Goal: Navigation & Orientation: Find specific page/section

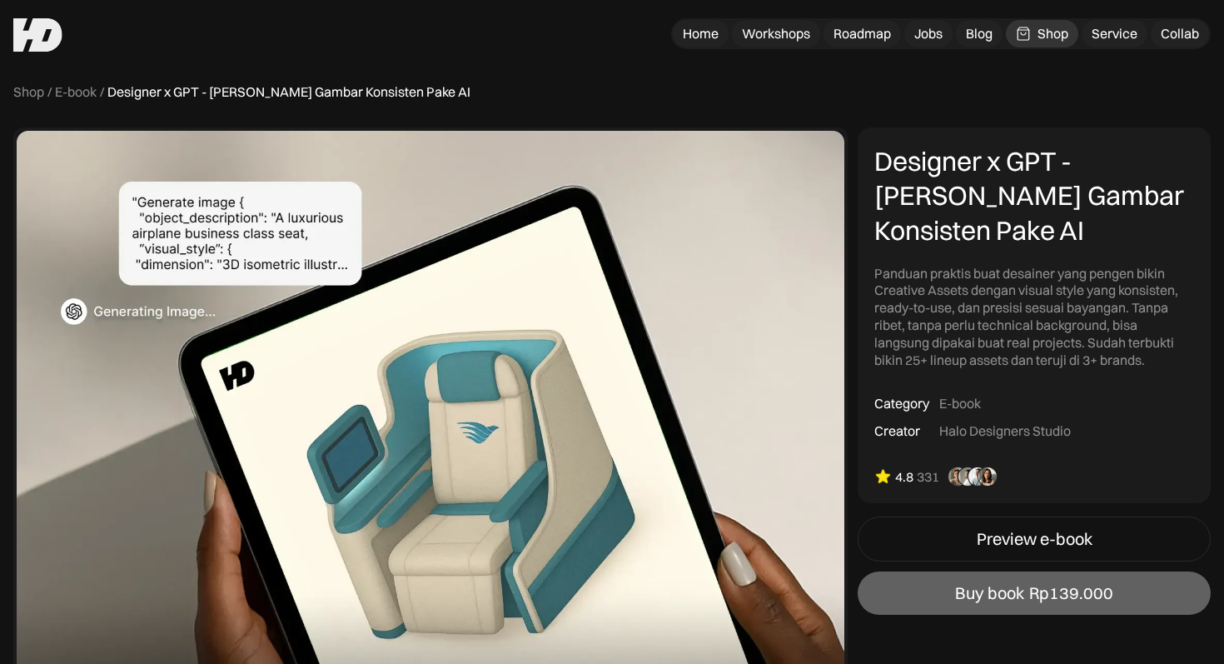
click at [699, 87] on div "Shop / E-book / Designer x GPT - [PERSON_NAME] Gambar Konsisten Pake AI" at bounding box center [611, 91] width 1197 height 17
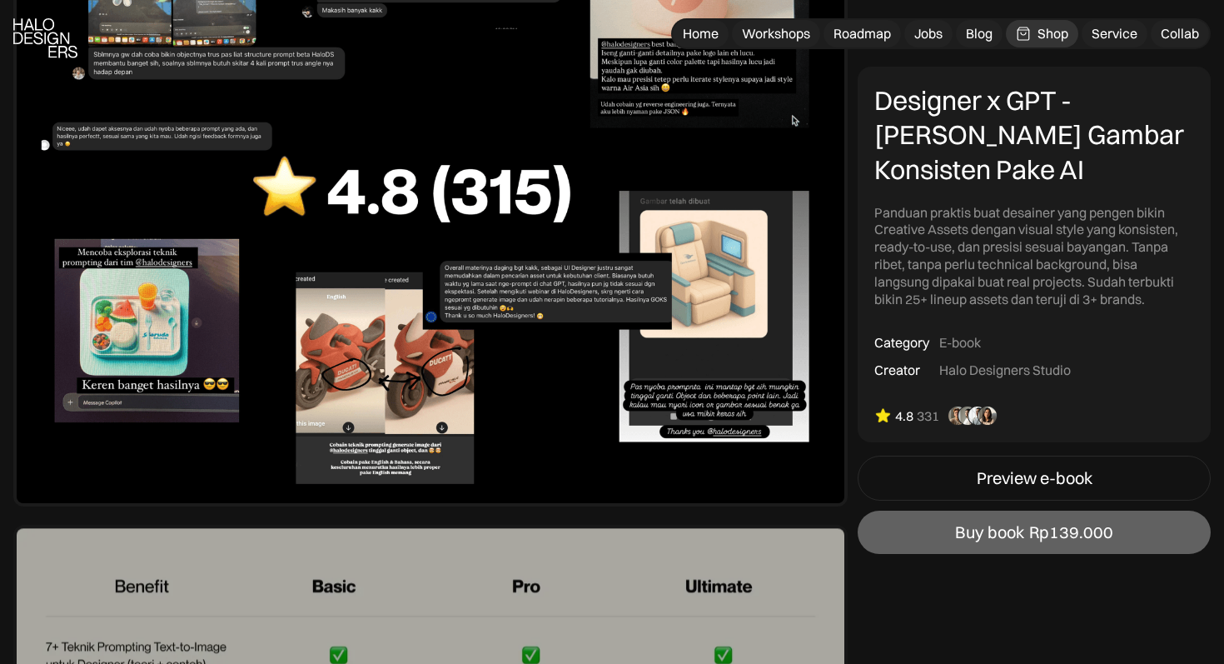
scroll to position [6005, 0]
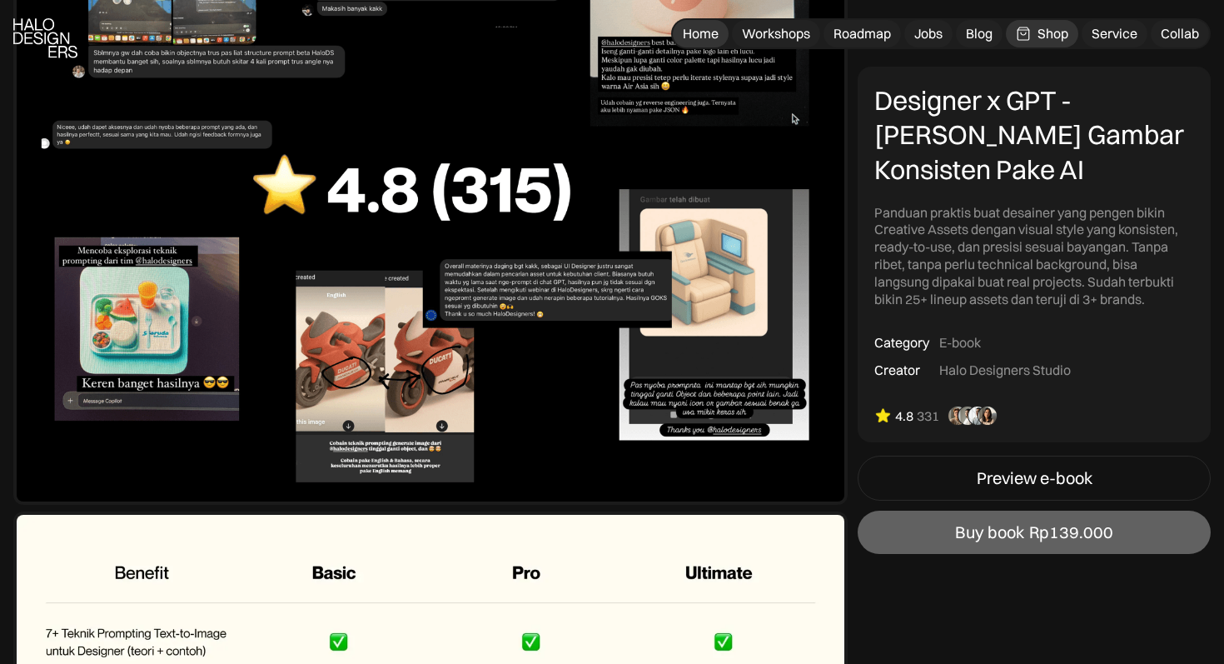
click at [708, 36] on div "Home" at bounding box center [701, 33] width 36 height 17
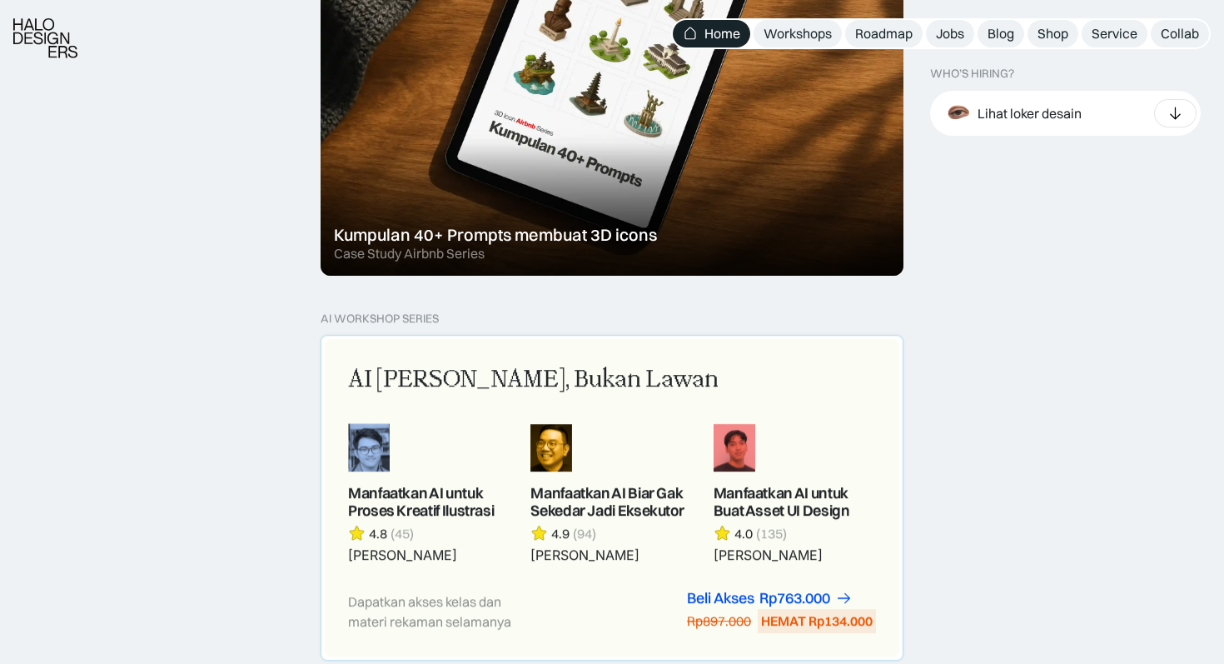
scroll to position [1251, 0]
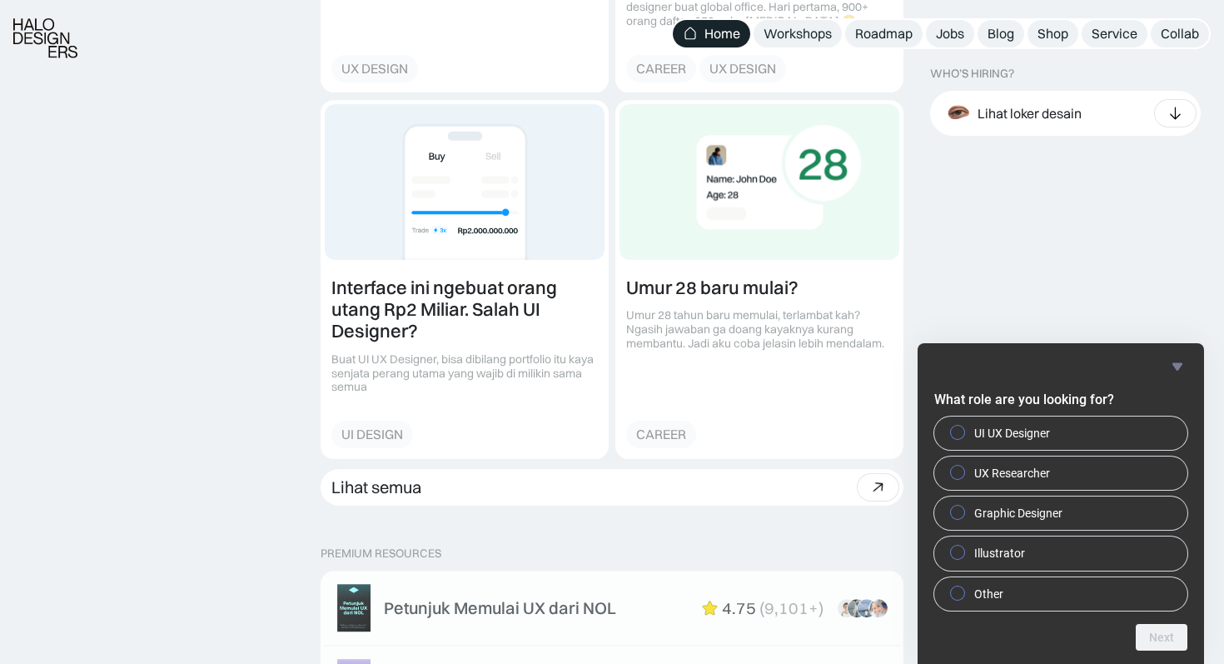
scroll to position [2177, 0]
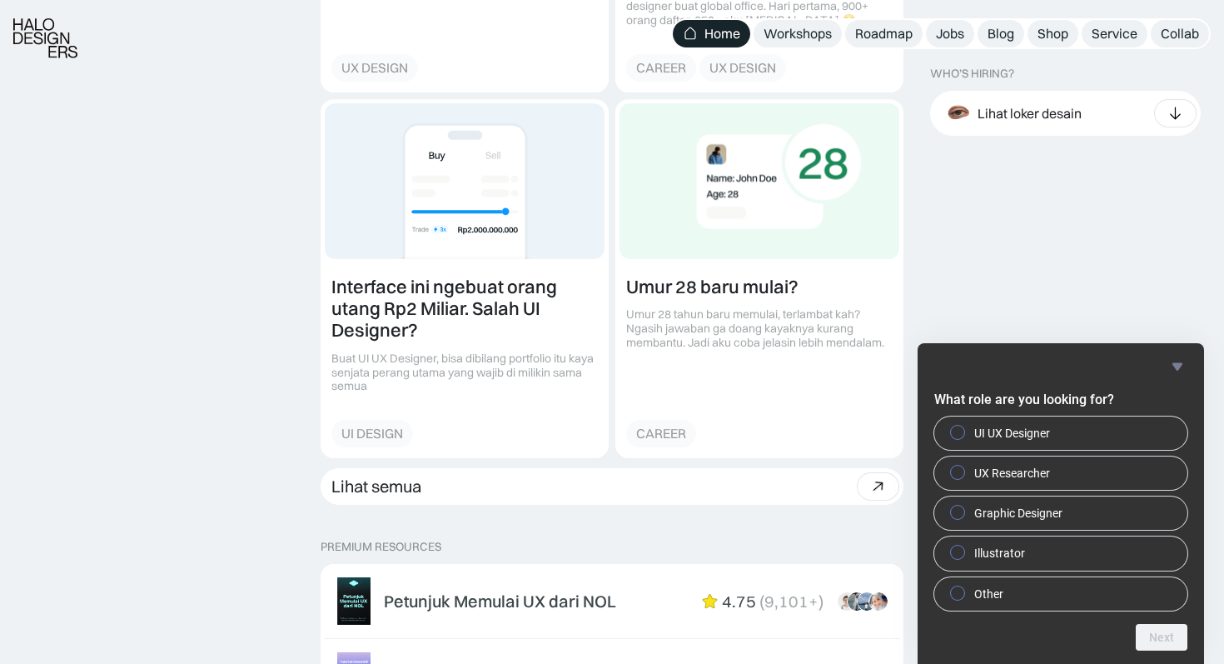
click at [1182, 368] on icon "Hide survey" at bounding box center [1177, 366] width 20 height 20
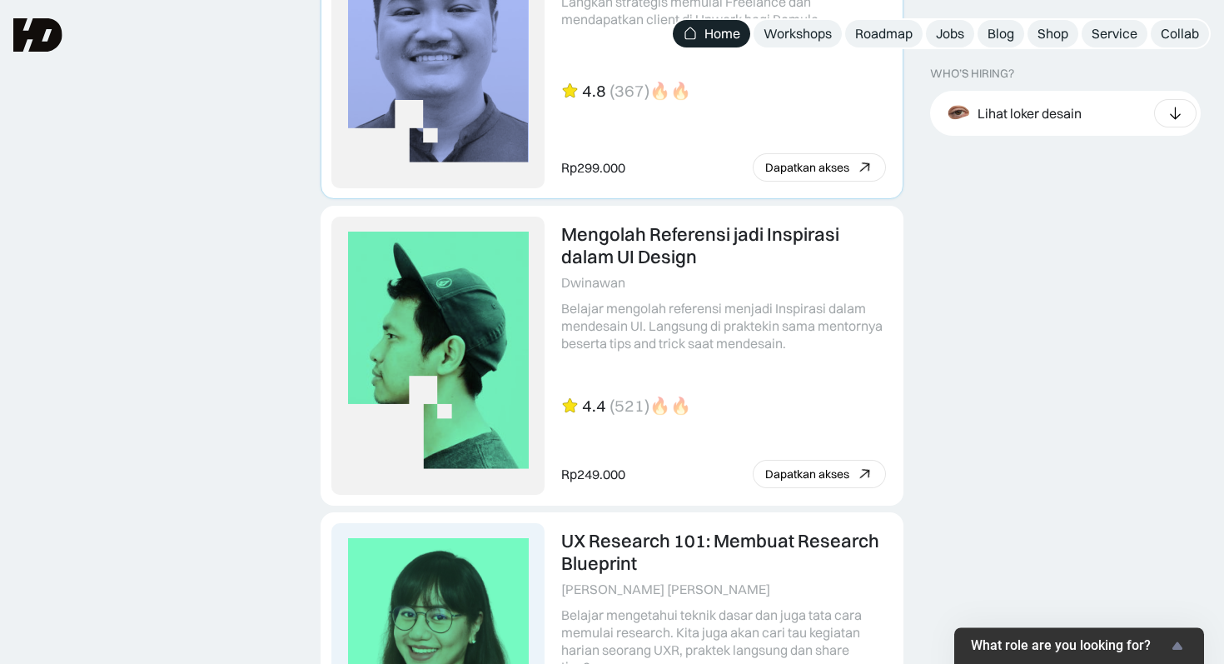
scroll to position [3591, 0]
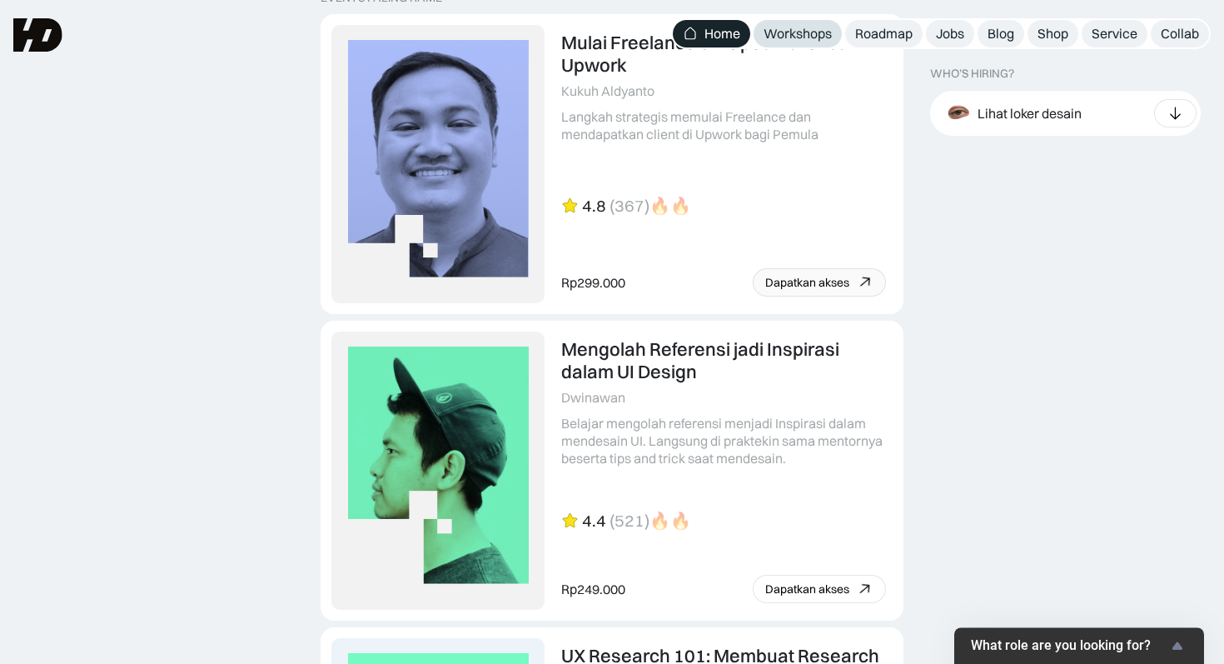
click at [809, 42] on div "Workshops" at bounding box center [798, 33] width 68 height 17
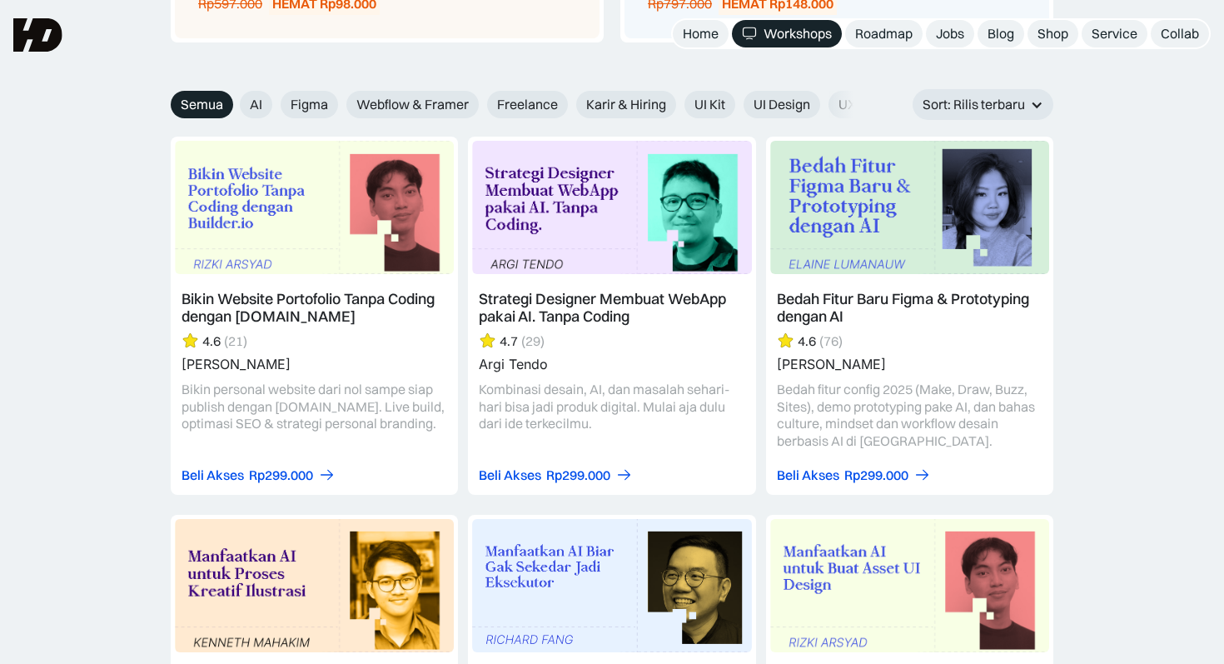
scroll to position [1864, 0]
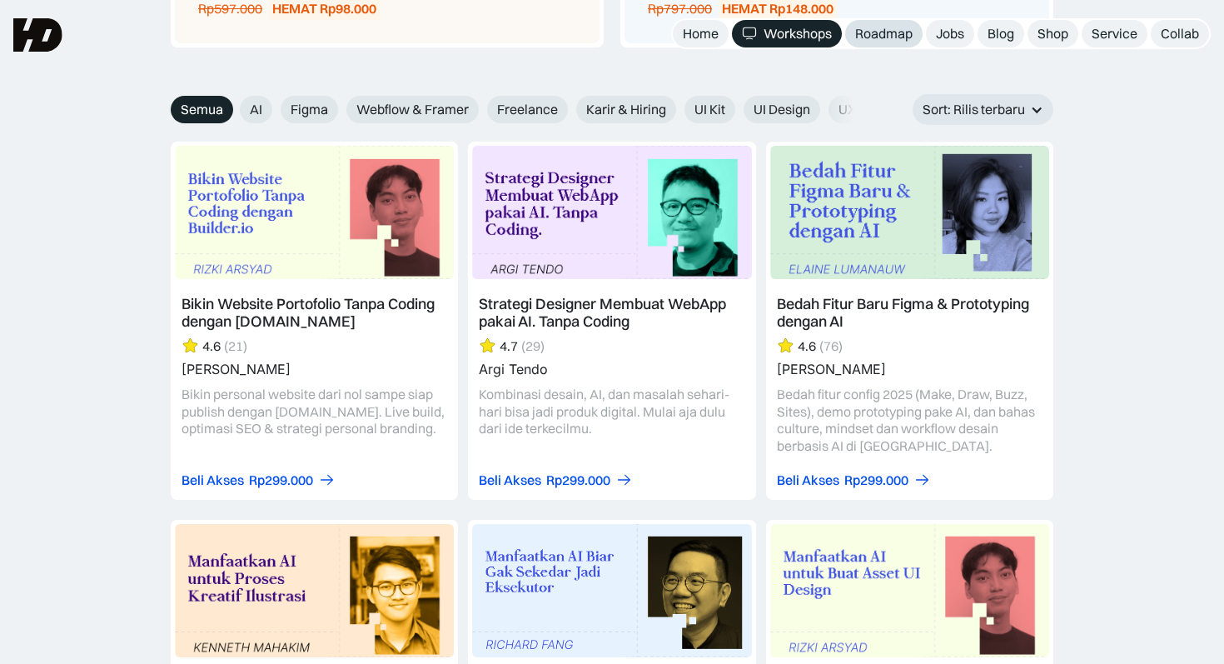
click at [899, 39] on div "Roadmap" at bounding box center [883, 33] width 57 height 17
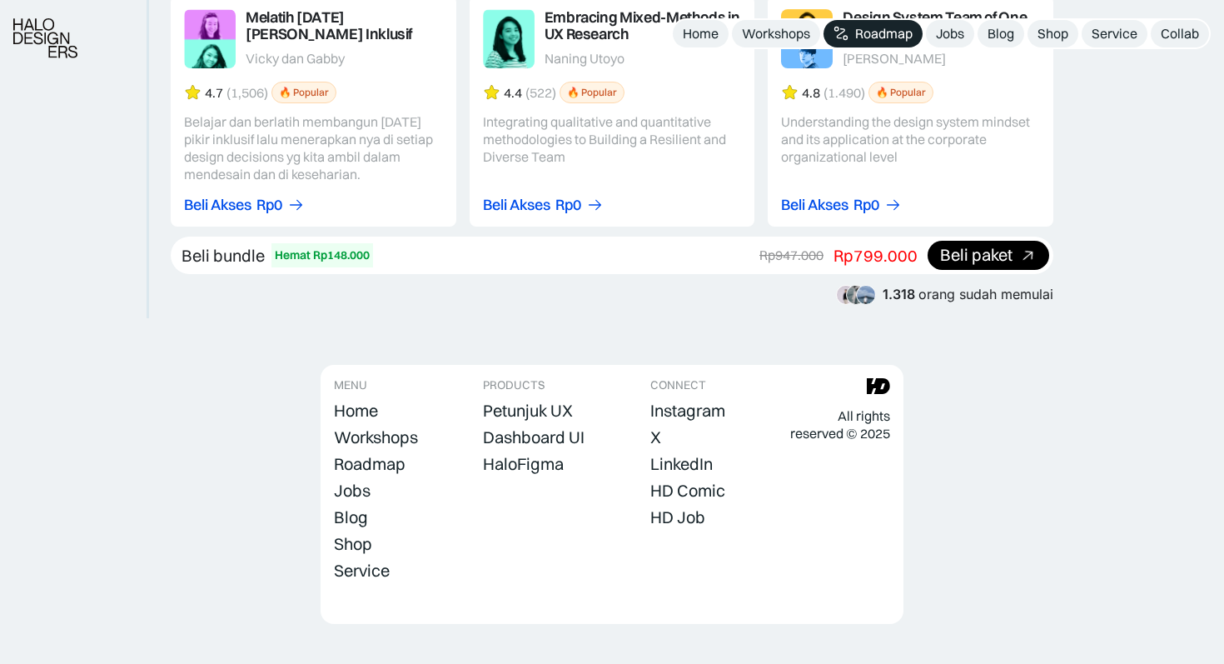
scroll to position [3152, 0]
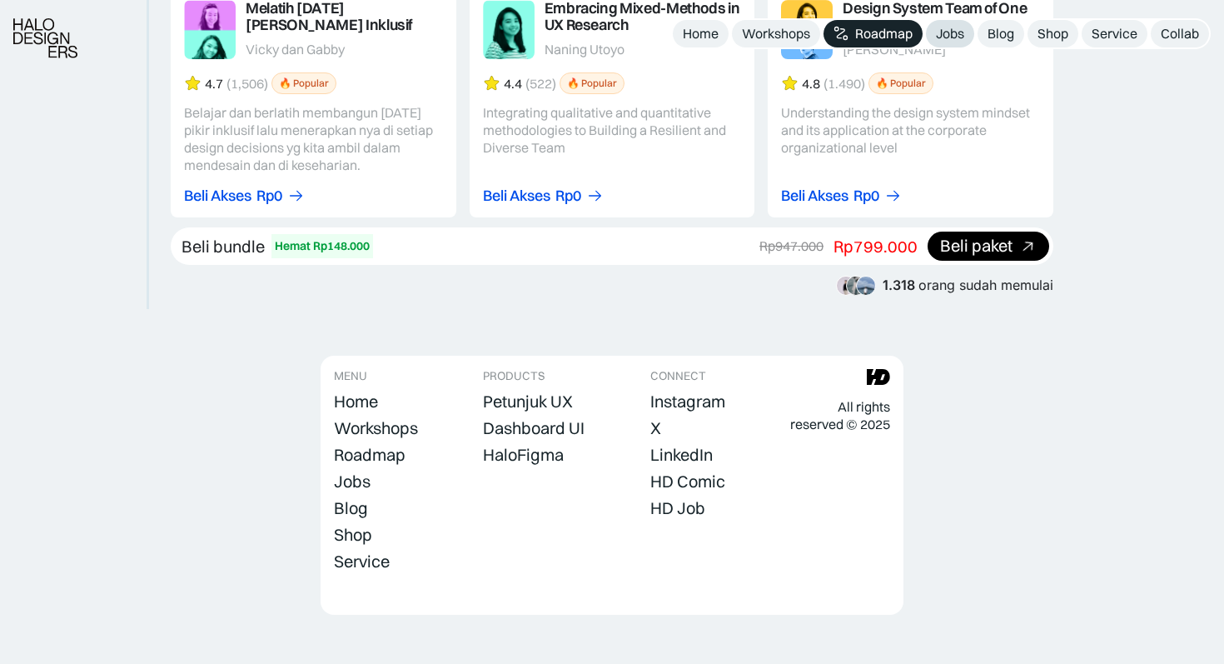
click at [964, 37] on link "Jobs" at bounding box center [950, 33] width 48 height 27
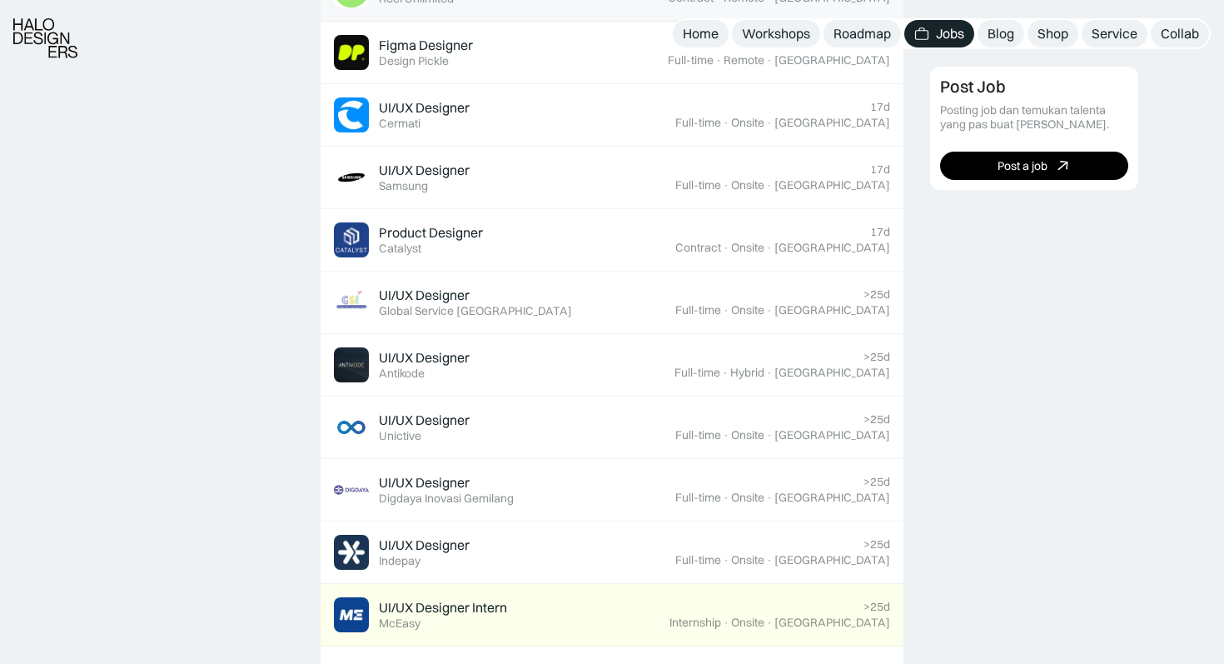
scroll to position [840, 0]
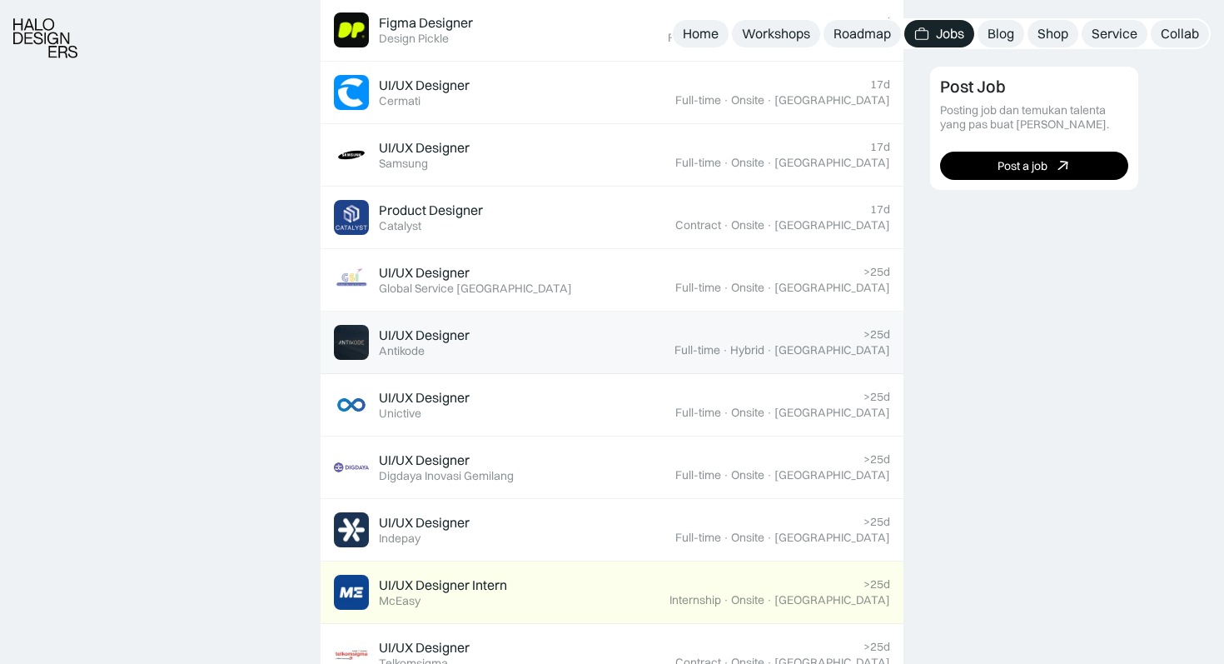
click at [866, 332] on div ">25d" at bounding box center [876, 334] width 27 height 14
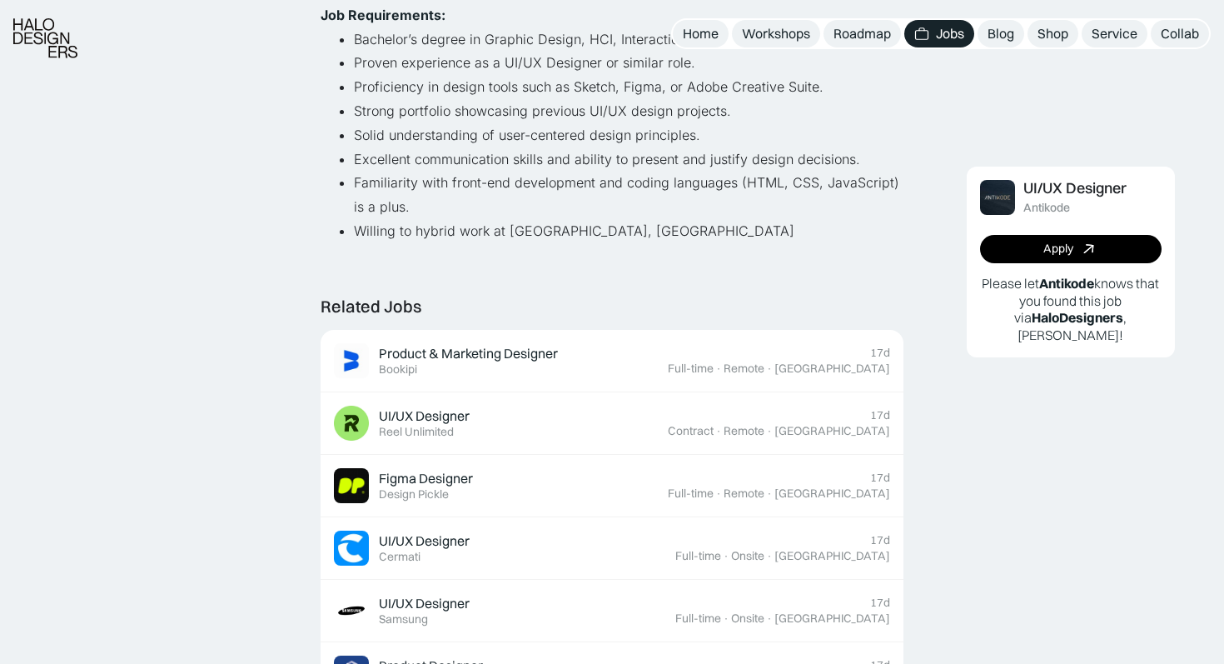
scroll to position [751, 0]
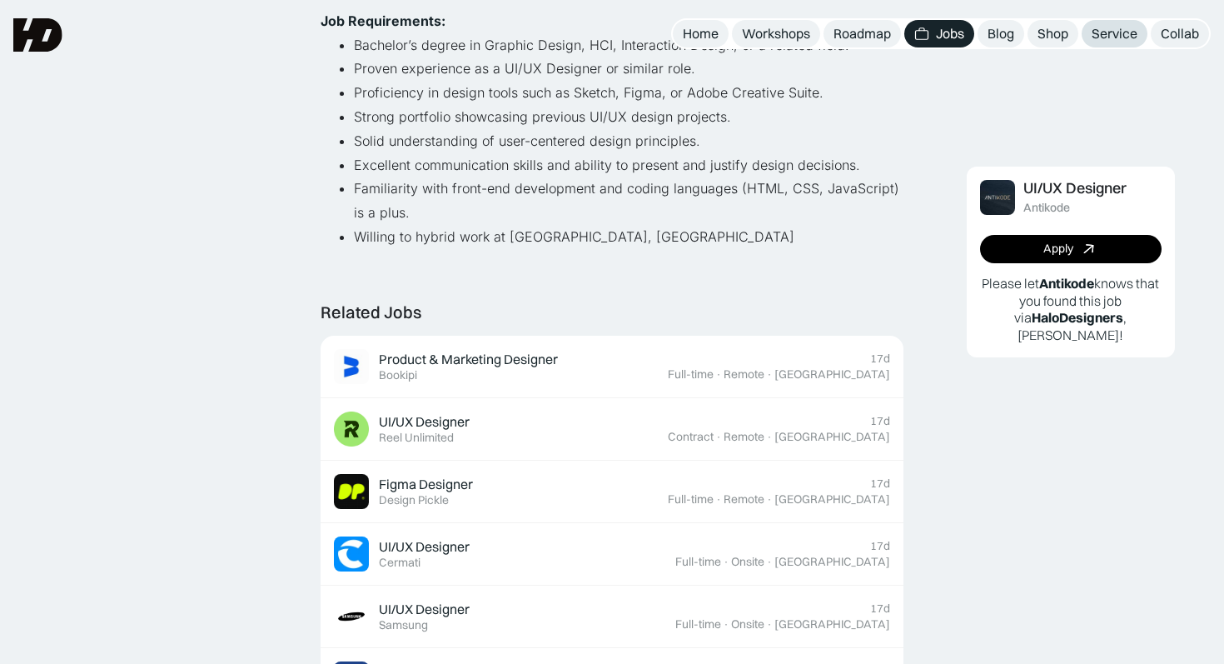
click at [1115, 29] on div "Service" at bounding box center [1115, 33] width 46 height 17
click at [1055, 37] on div "Shop" at bounding box center [1053, 33] width 31 height 17
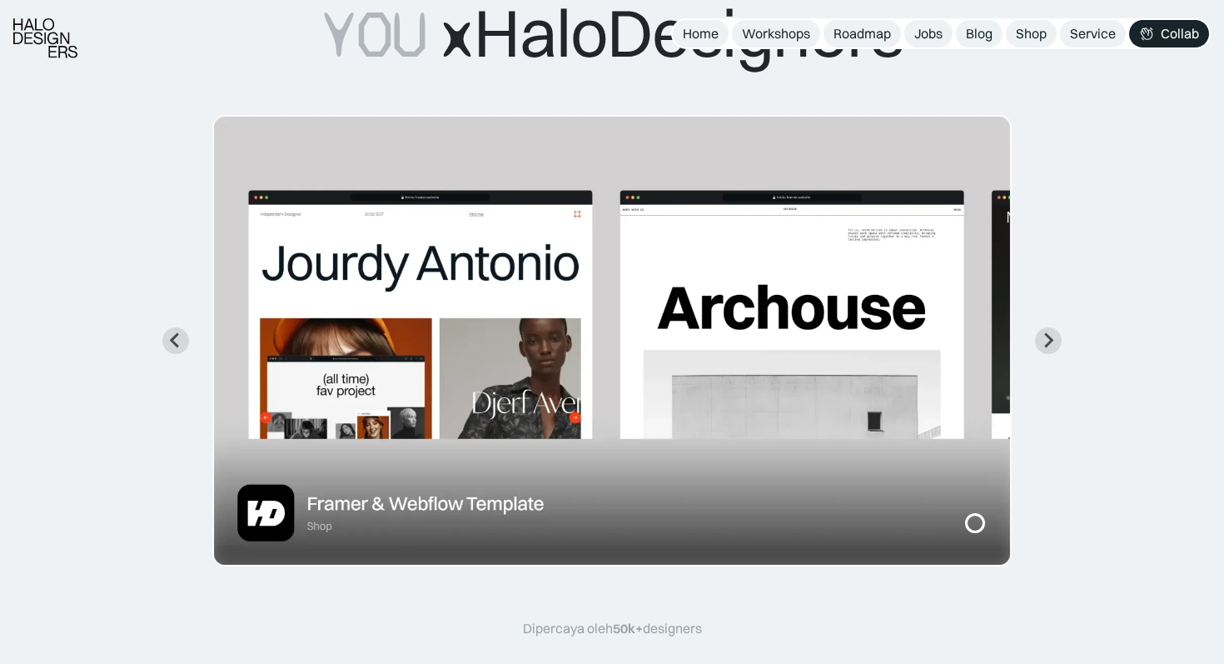
scroll to position [177, 0]
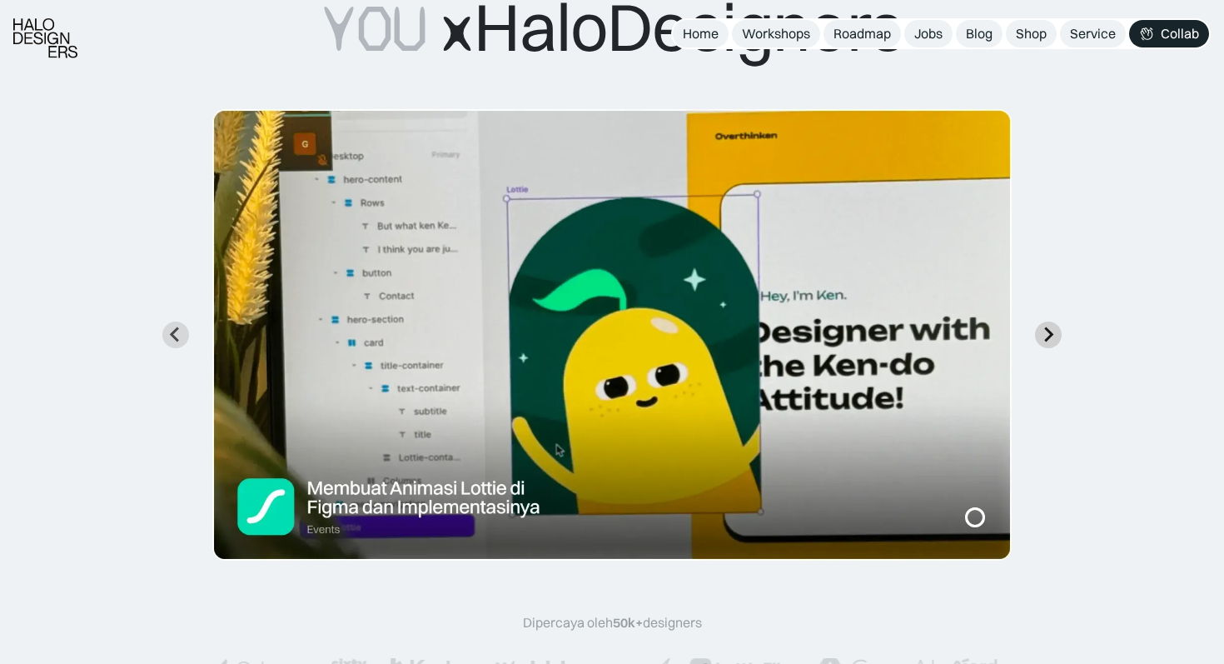
click at [1048, 334] on icon "Next slide" at bounding box center [1048, 334] width 16 height 16
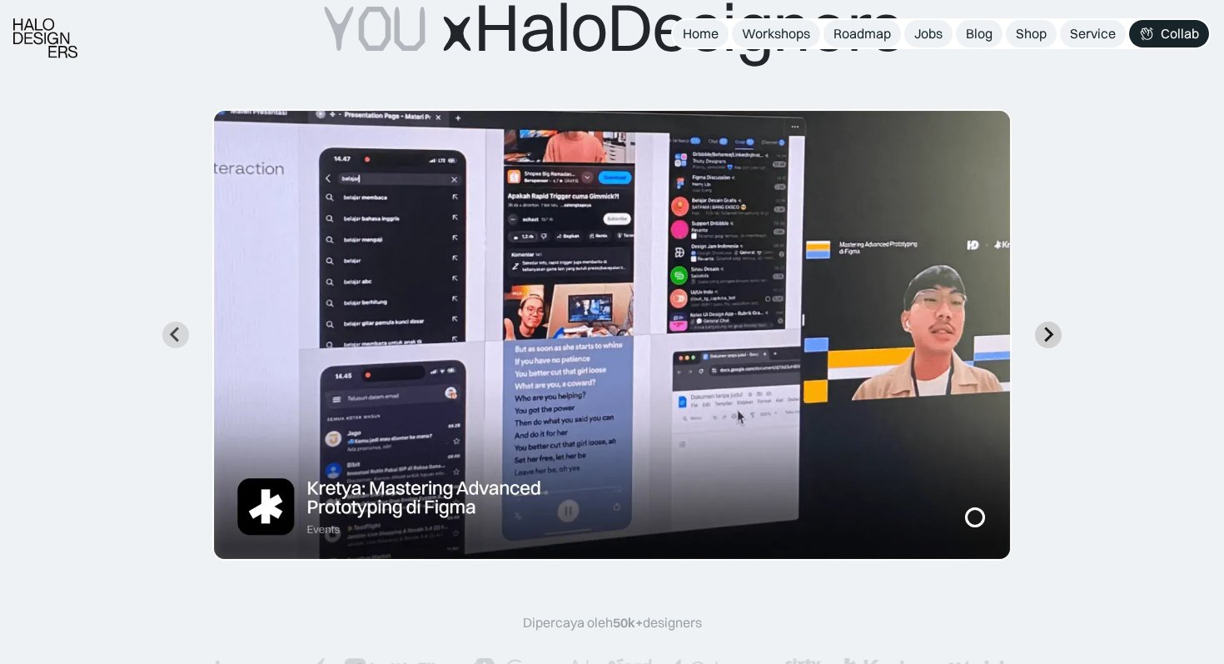
click at [1049, 330] on icon "Next slide" at bounding box center [1048, 334] width 16 height 16
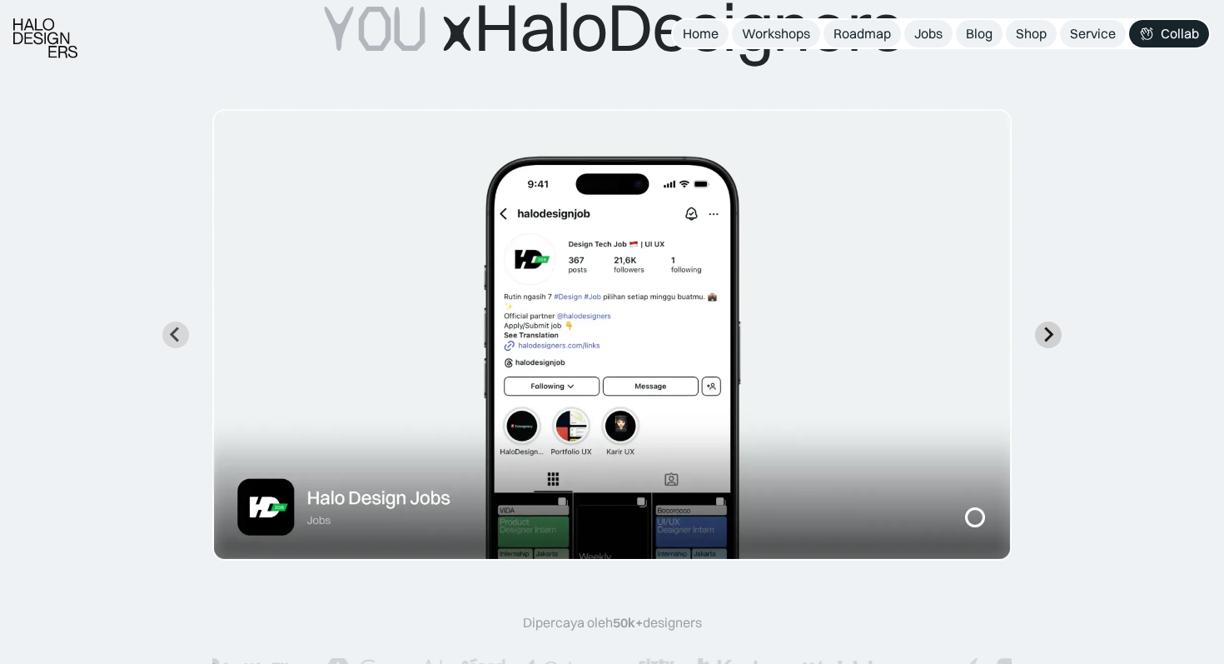
click at [1050, 334] on icon "Next slide" at bounding box center [1049, 334] width 9 height 15
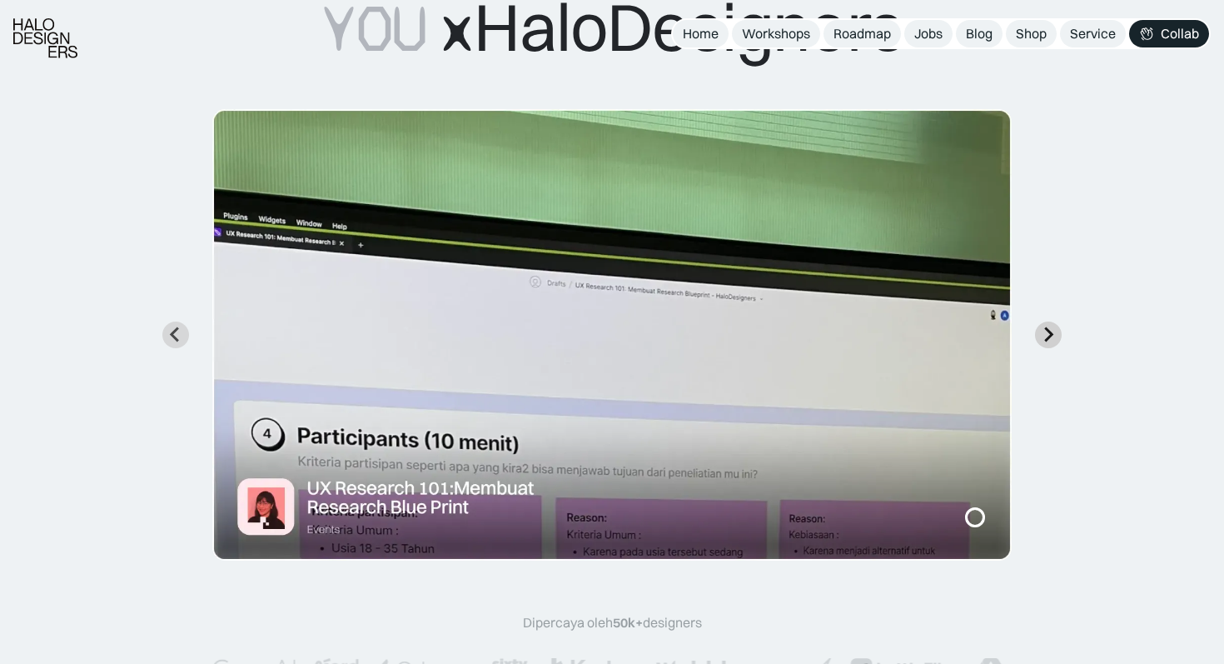
click at [1050, 336] on icon "Next slide" at bounding box center [1049, 334] width 9 height 15
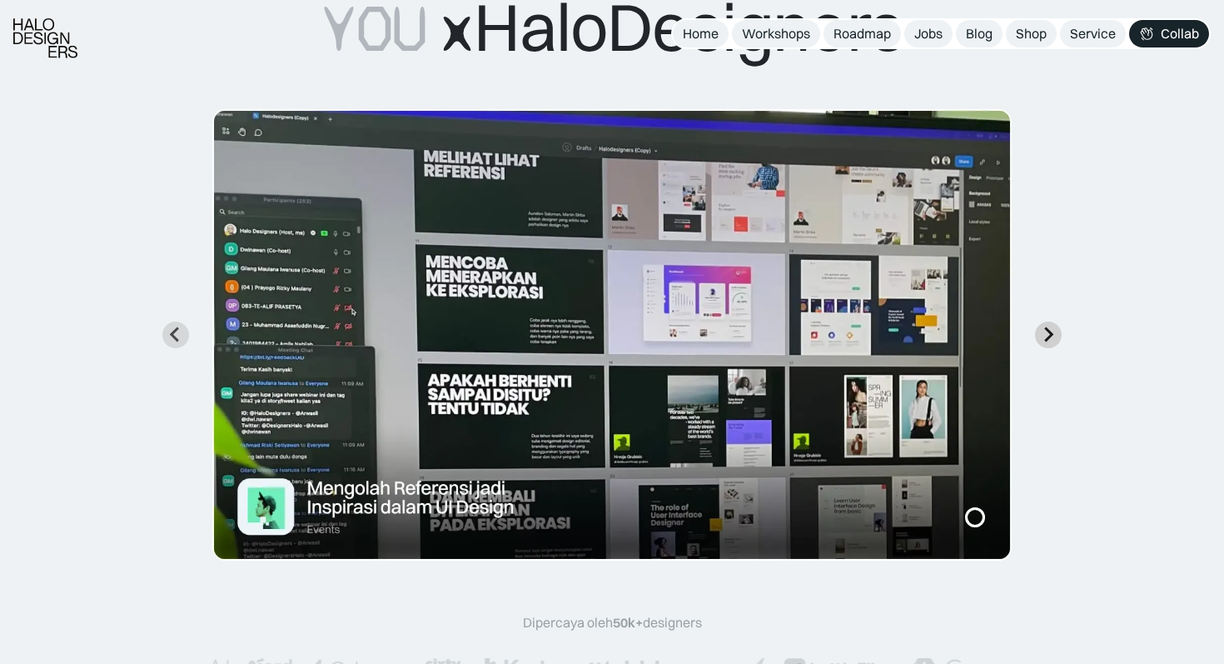
click at [1050, 336] on icon "Next slide" at bounding box center [1049, 334] width 9 height 15
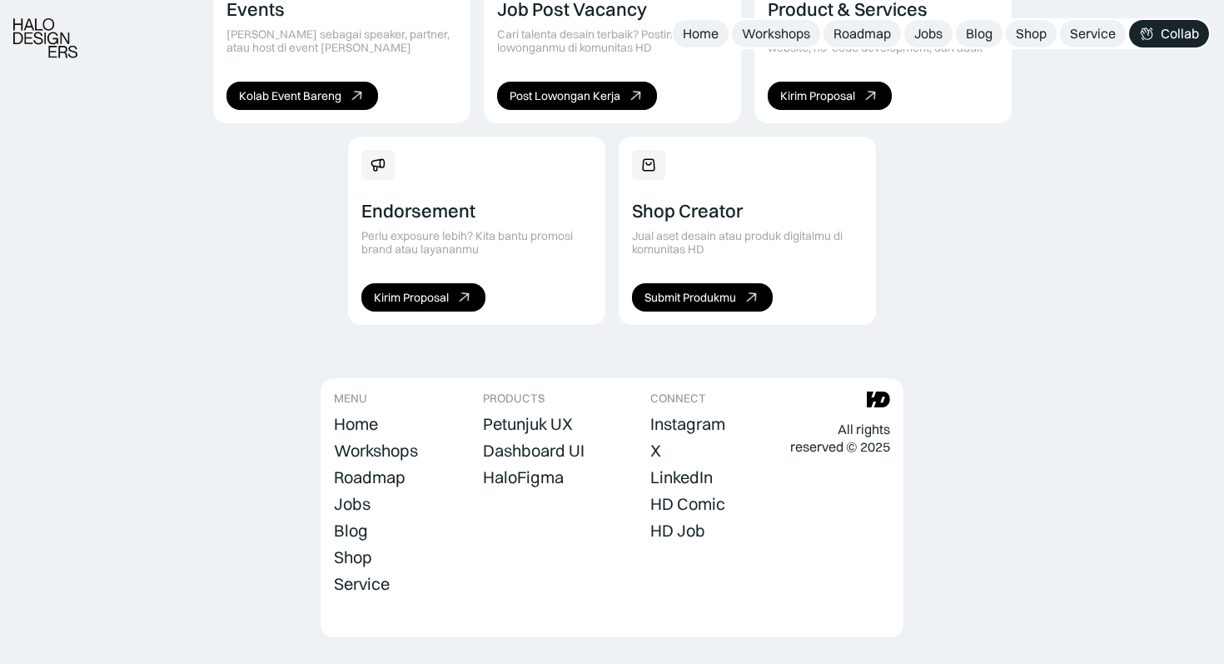
scroll to position [1242, 0]
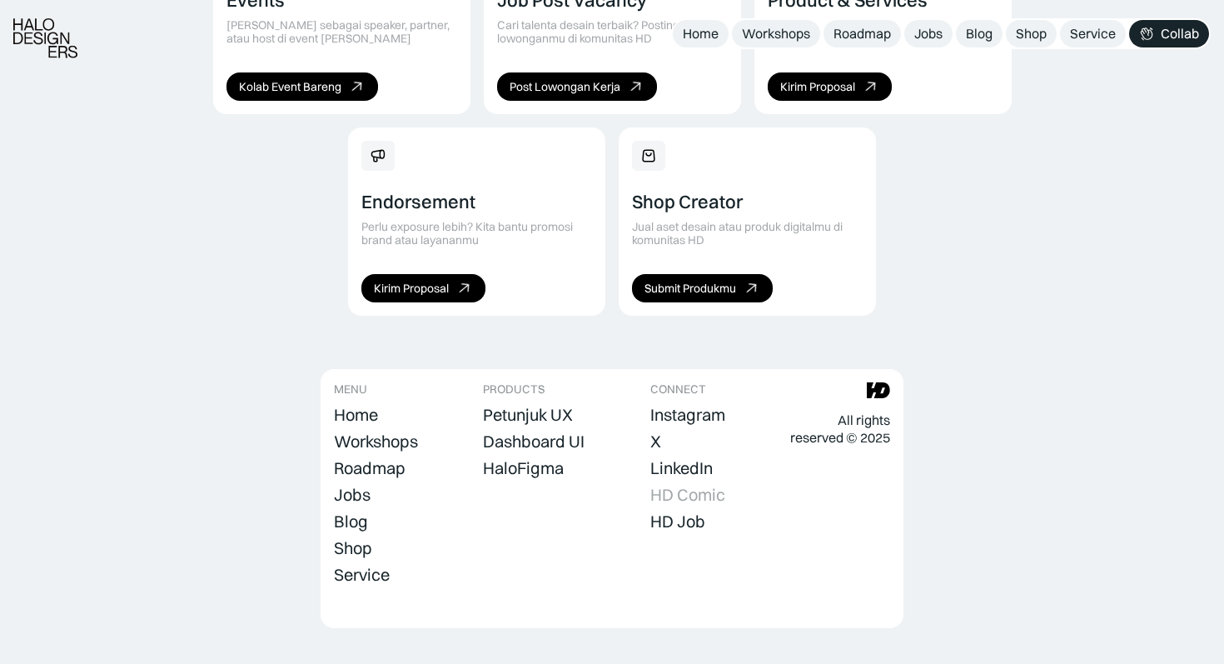
click at [678, 485] on div "HD Comic" at bounding box center [687, 495] width 75 height 20
click at [578, 431] on div "Dashboard UI" at bounding box center [534, 441] width 102 height 20
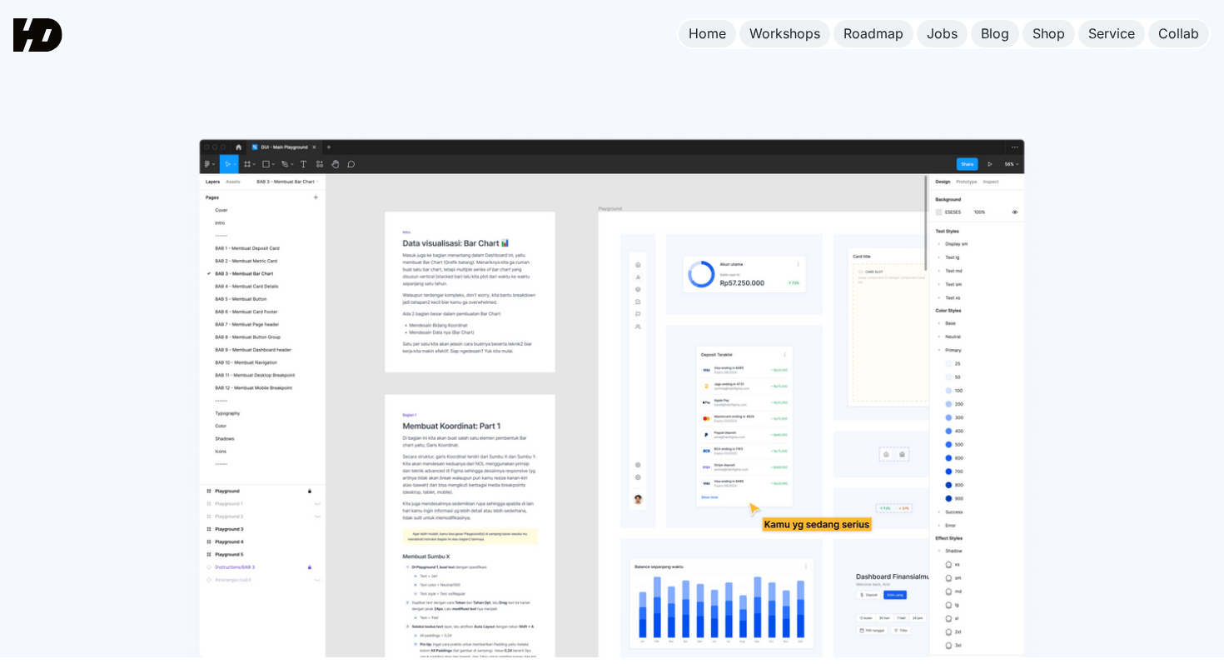
scroll to position [2020, 0]
